Goal: Information Seeking & Learning: Learn about a topic

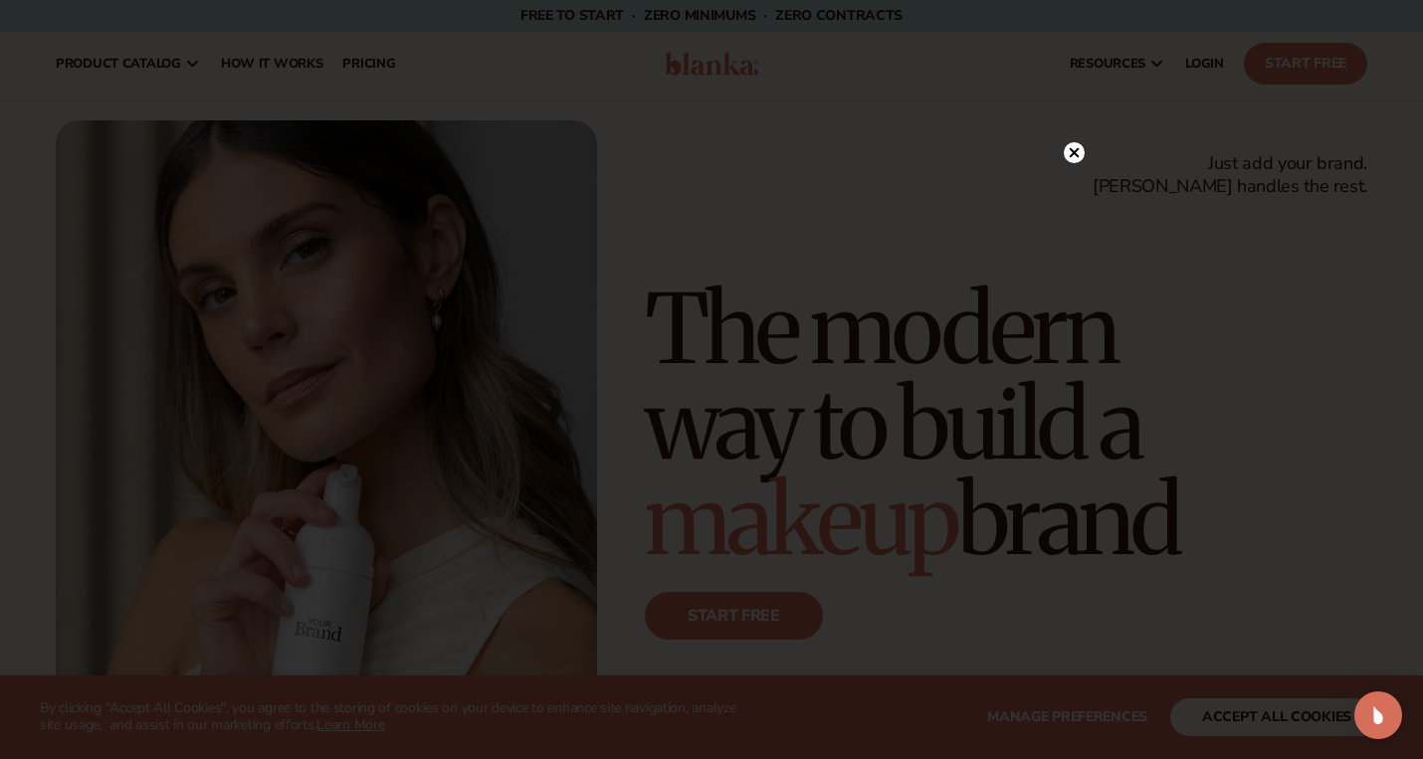
click at [1069, 153] on circle at bounding box center [1074, 152] width 21 height 21
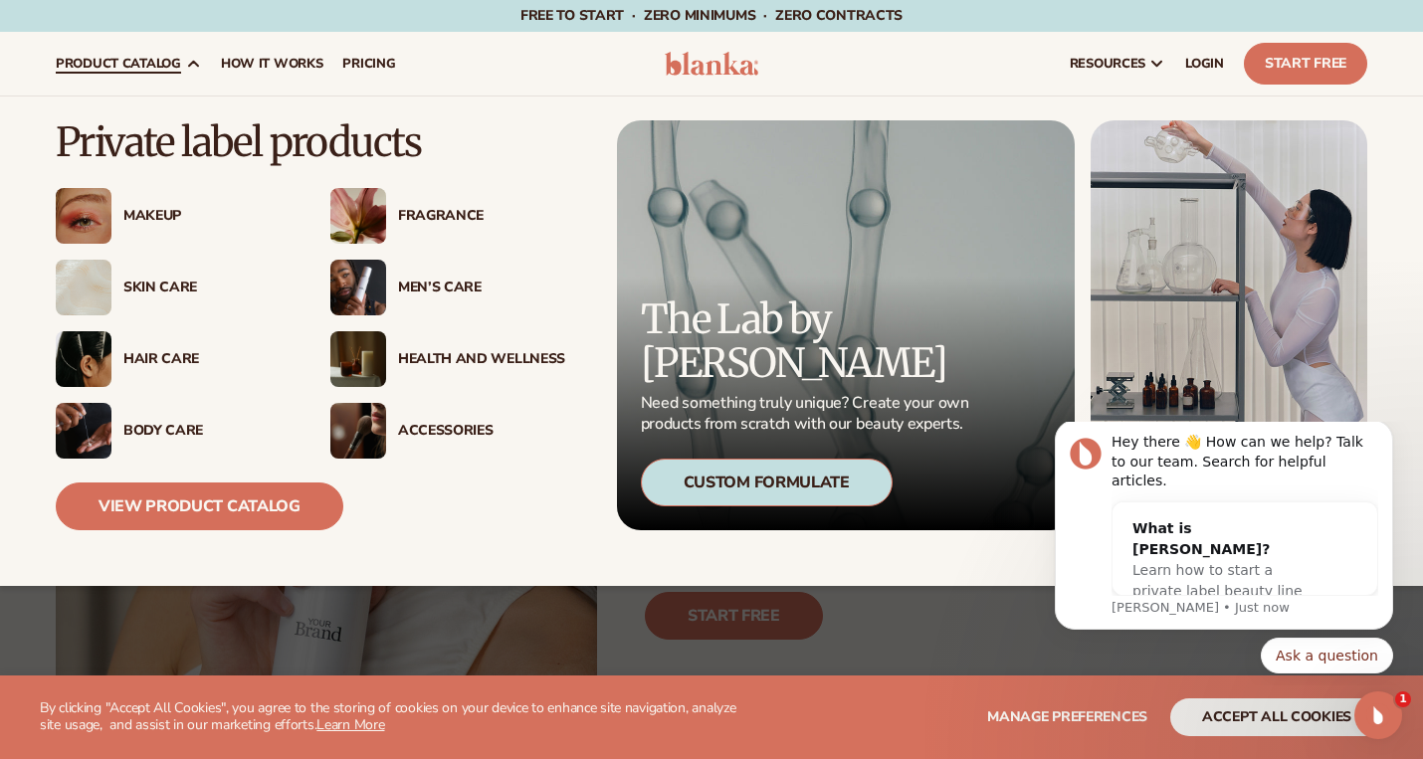
click at [442, 354] on div "Health And Wellness" at bounding box center [481, 359] width 167 height 17
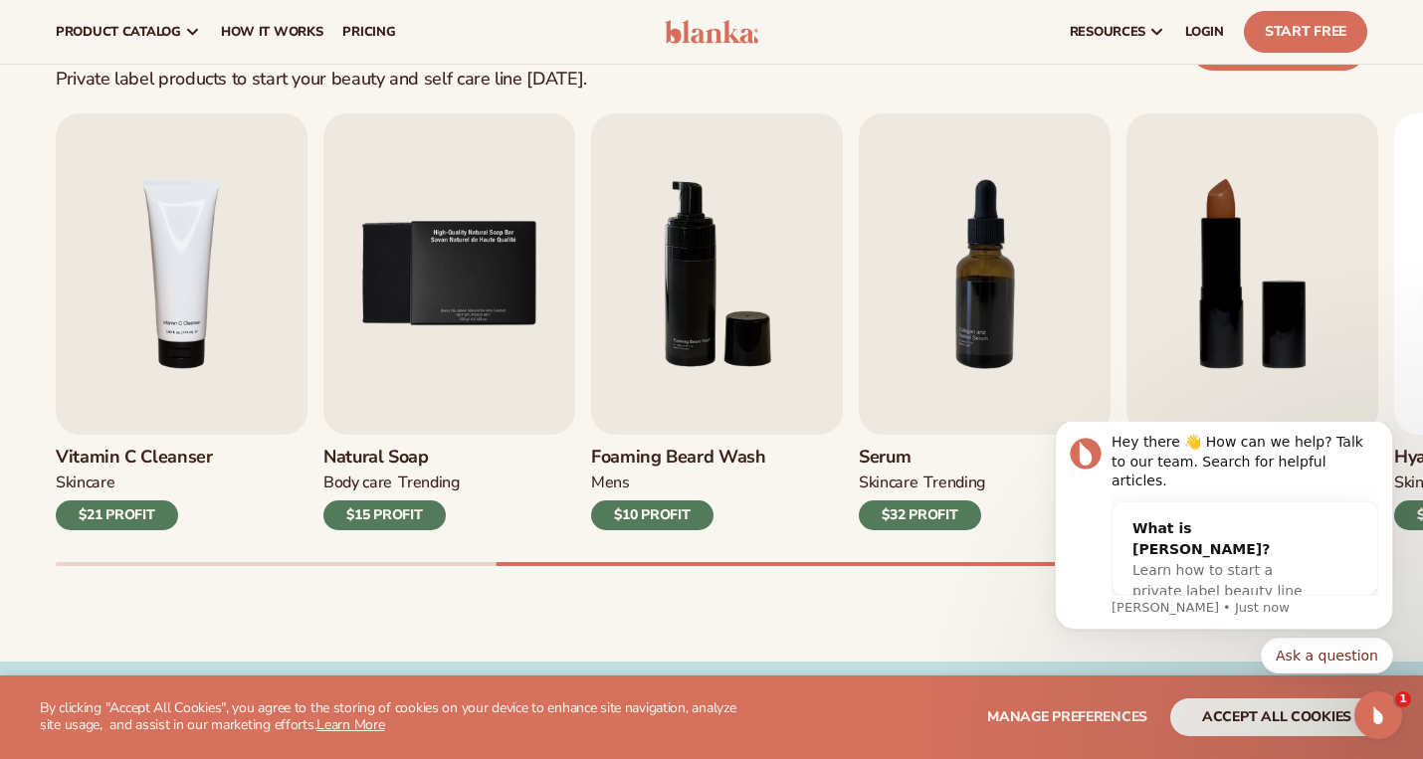
scroll to position [574, 0]
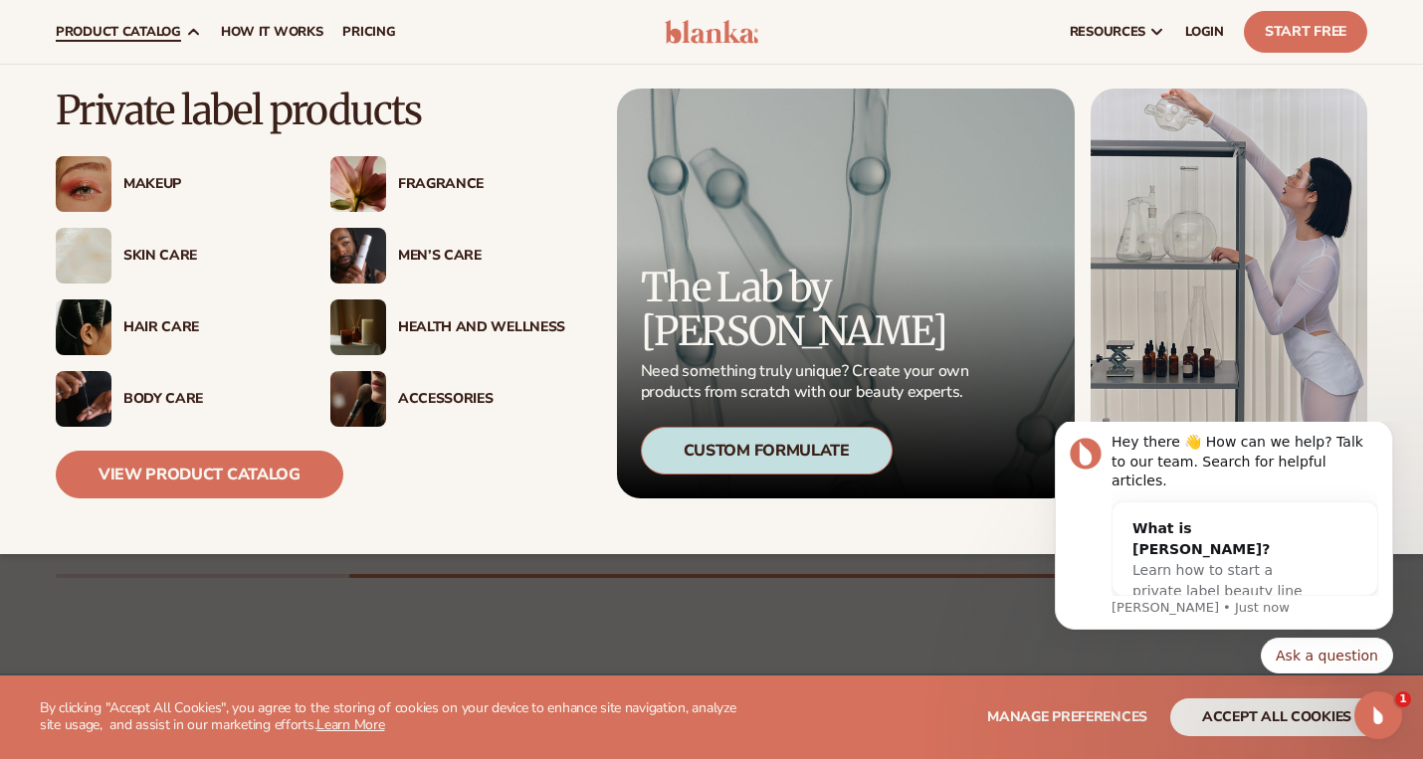
click at [424, 177] on div "Fragrance" at bounding box center [481, 184] width 167 height 17
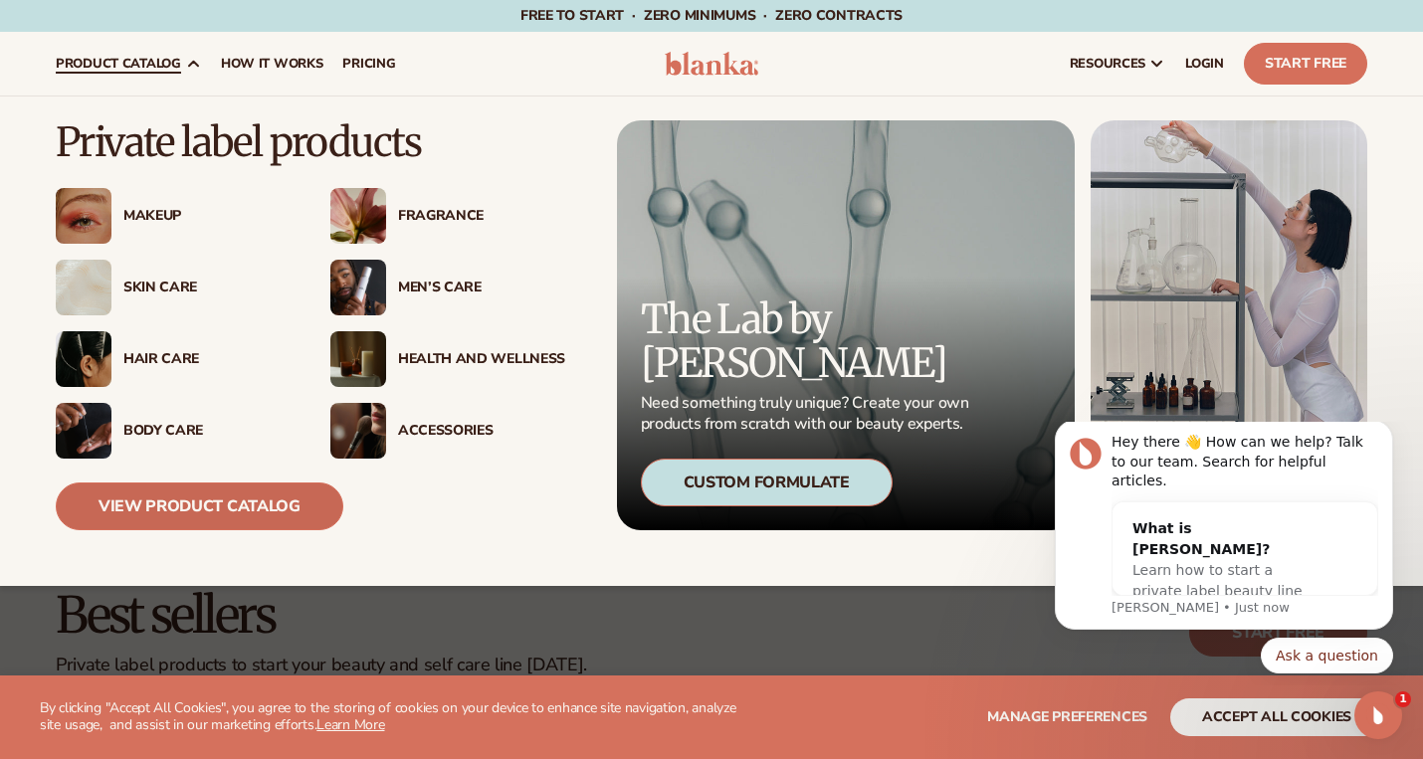
click at [211, 504] on link "View Product Catalog" at bounding box center [200, 507] width 288 height 48
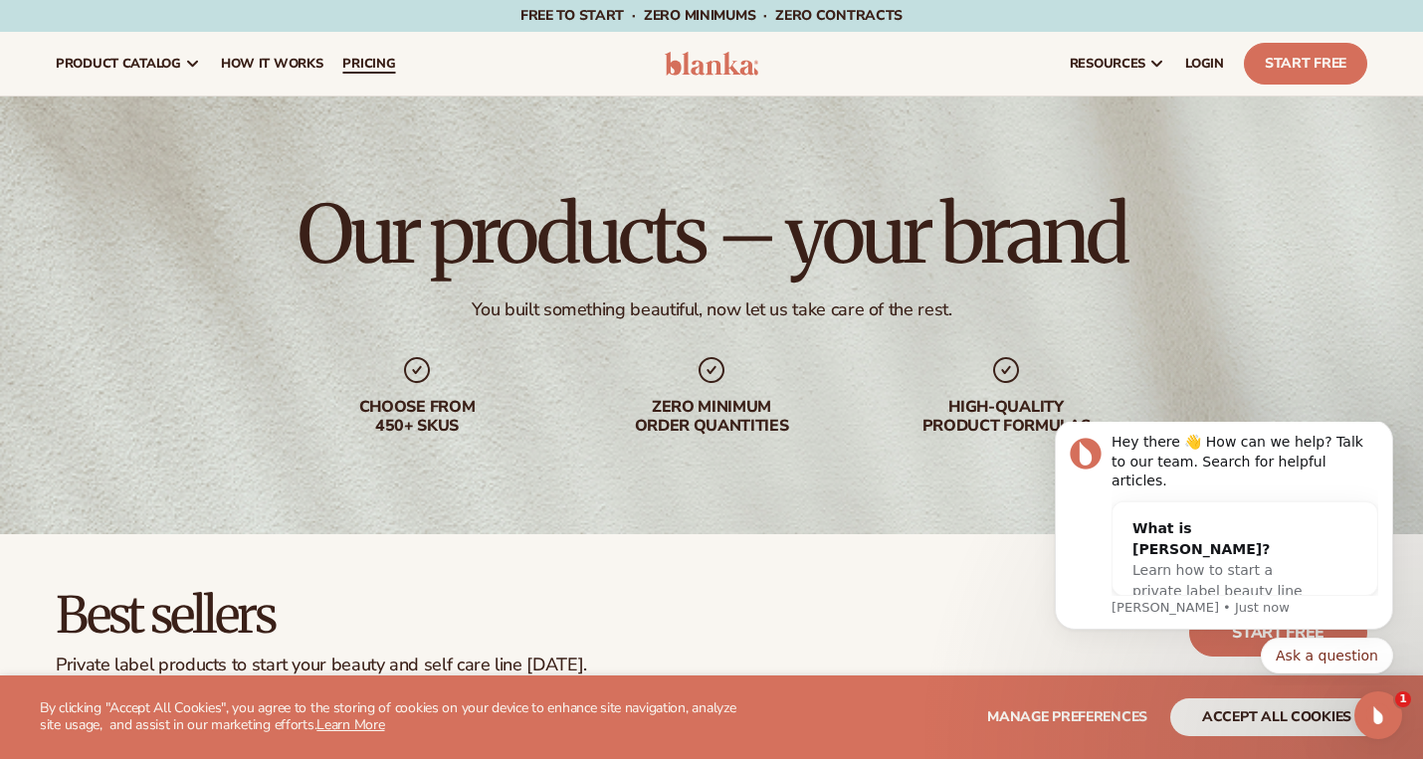
click at [357, 59] on span "pricing" at bounding box center [368, 64] width 53 height 16
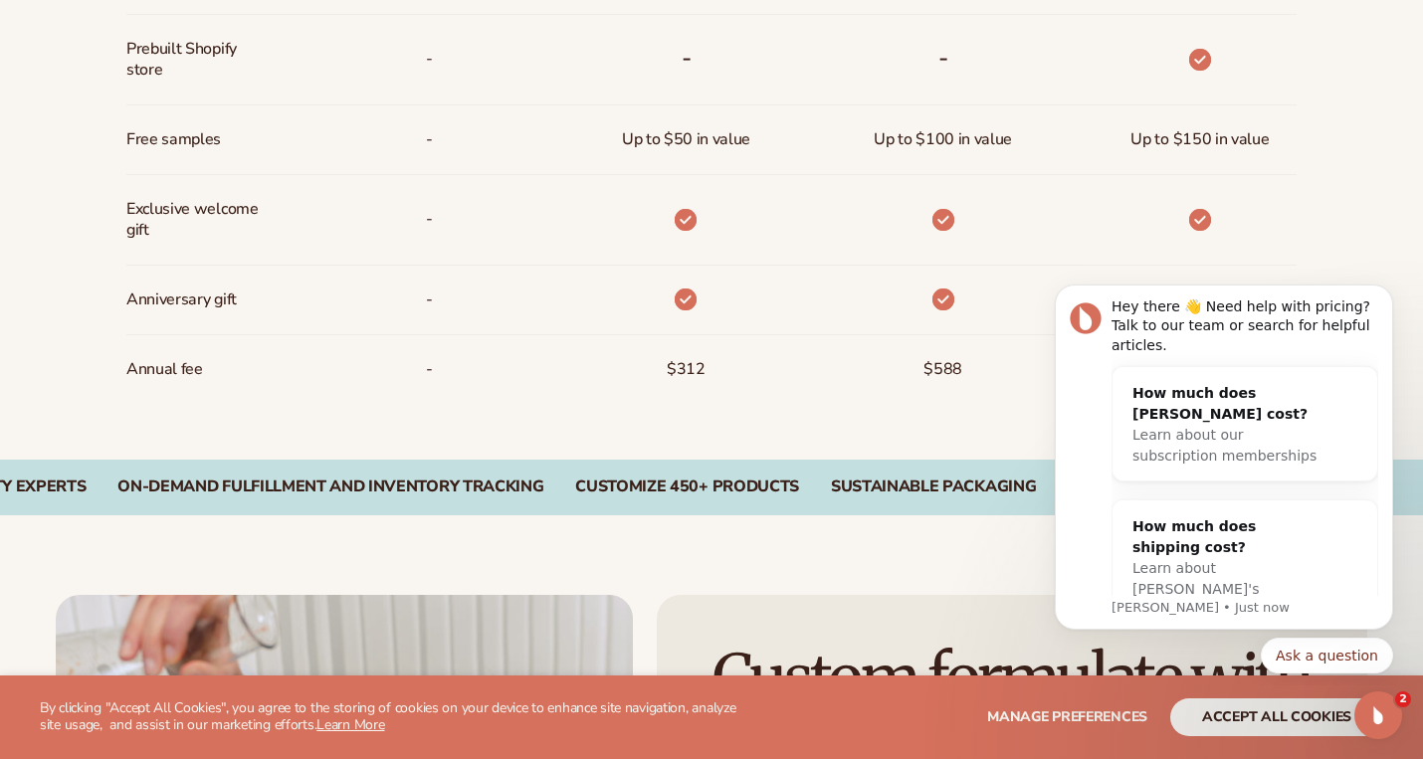
scroll to position [1619, 0]
